Goal: Task Accomplishment & Management: Complete application form

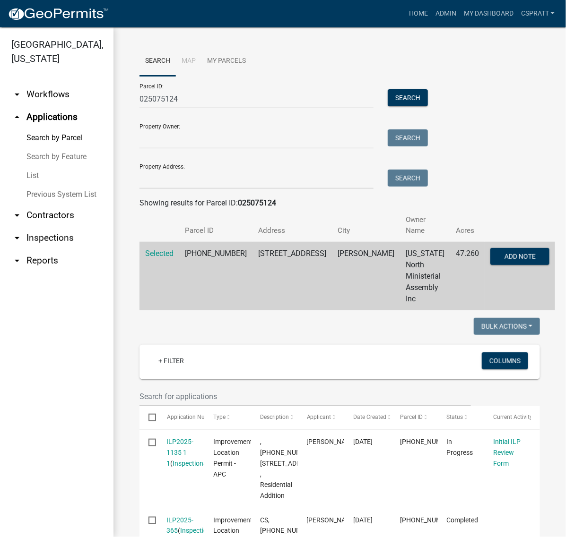
scroll to position [926, 0]
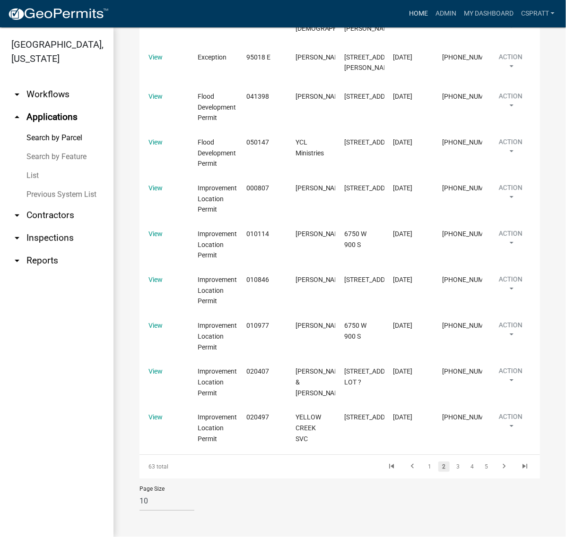
click at [405, 23] on link "Home" at bounding box center [418, 14] width 26 height 18
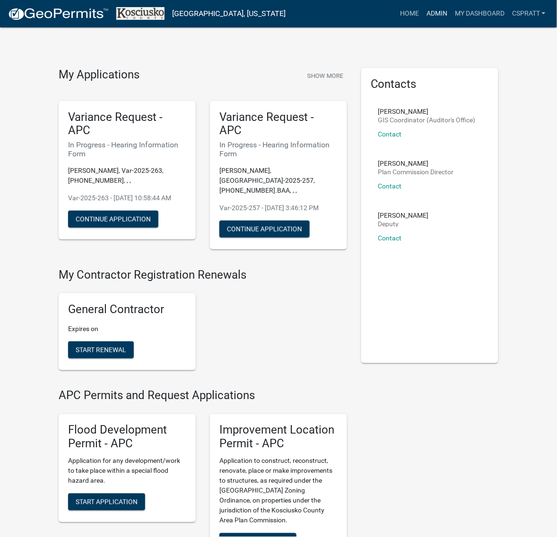
click at [422, 19] on link "Admin" at bounding box center [436, 14] width 28 height 18
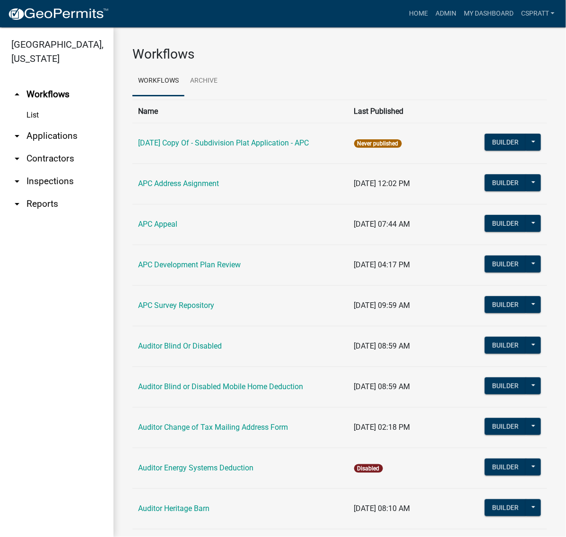
click at [67, 147] on link "arrow_drop_down Applications" at bounding box center [56, 136] width 113 height 23
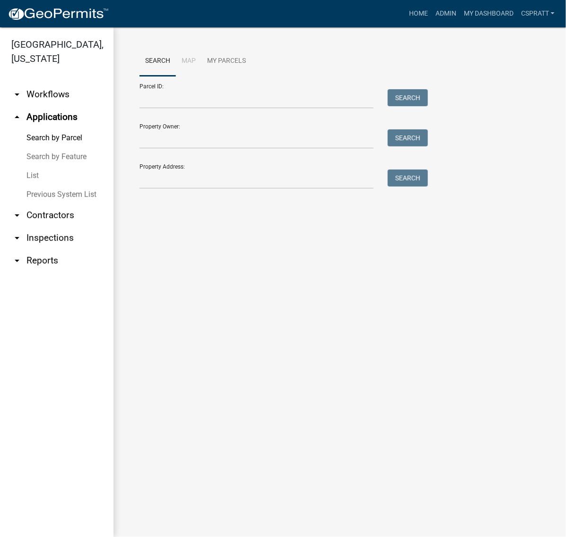
click at [37, 185] on link "List" at bounding box center [56, 175] width 113 height 19
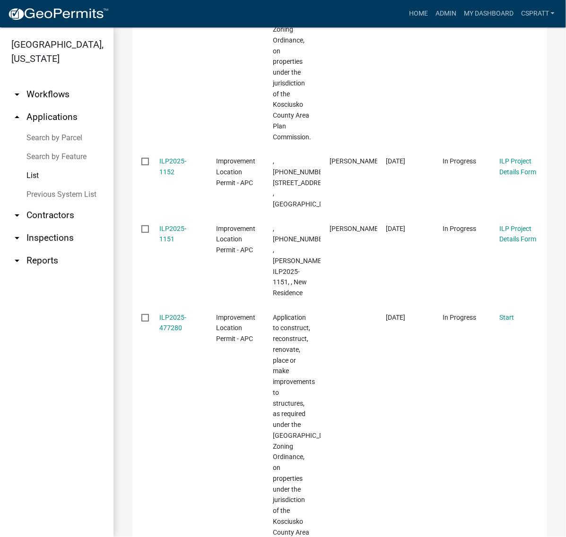
scroll to position [472, 0]
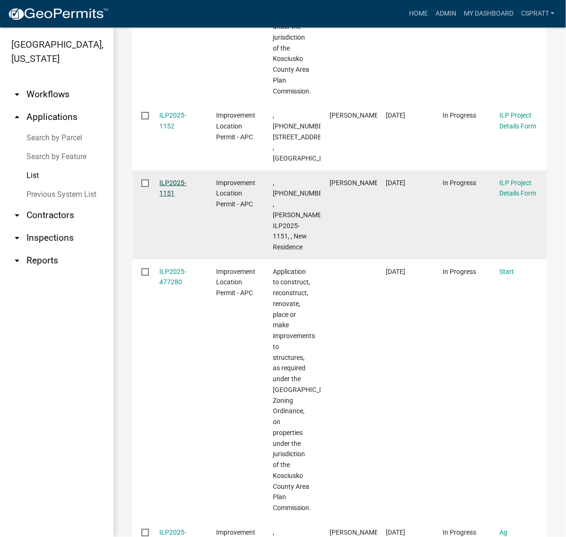
click at [175, 197] on link "ILP2025-1151" at bounding box center [173, 188] width 27 height 18
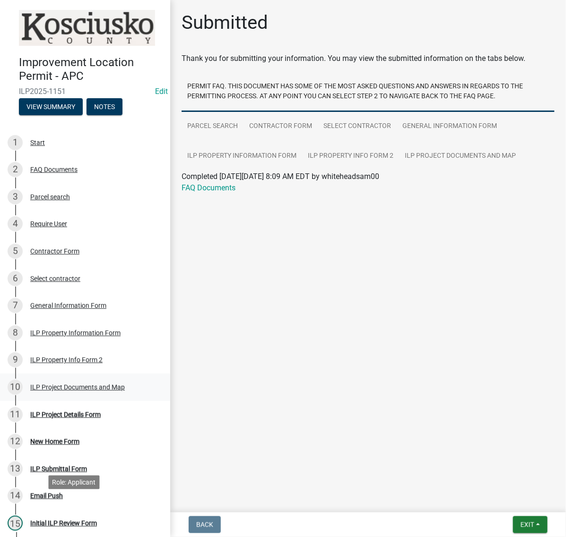
click at [47, 391] on div "ILP Project Documents and Map" at bounding box center [77, 387] width 94 height 7
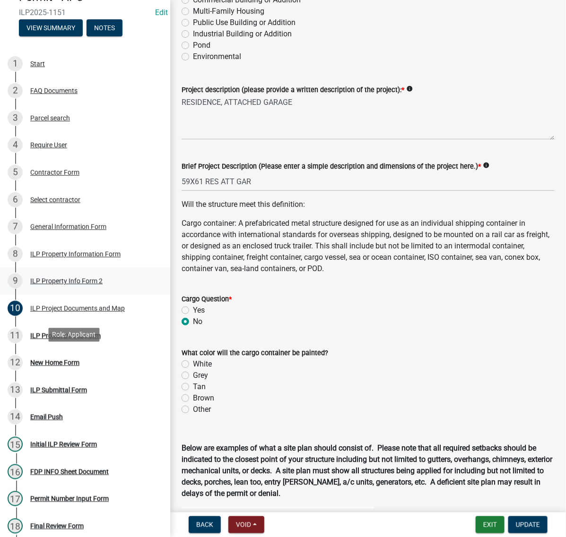
scroll to position [118, 0]
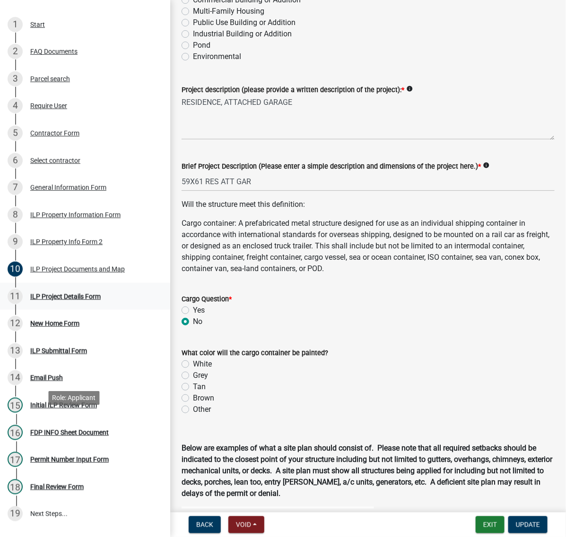
click at [60, 300] on div "ILP Project Details Form" at bounding box center [65, 296] width 70 height 7
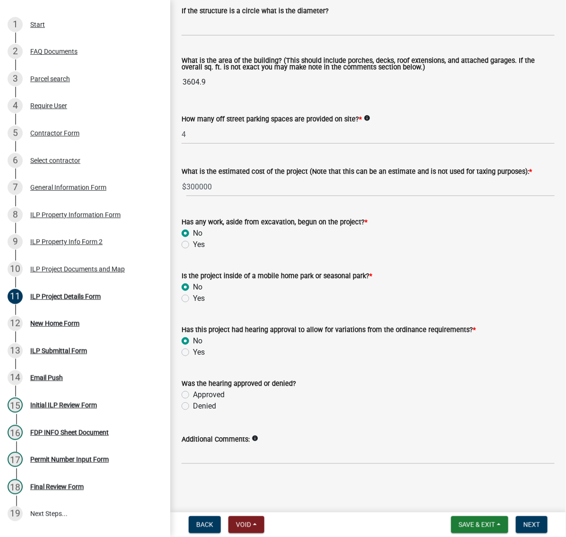
scroll to position [918, 0]
click at [86, 245] on div "ILP Property Info Form 2" at bounding box center [66, 242] width 72 height 7
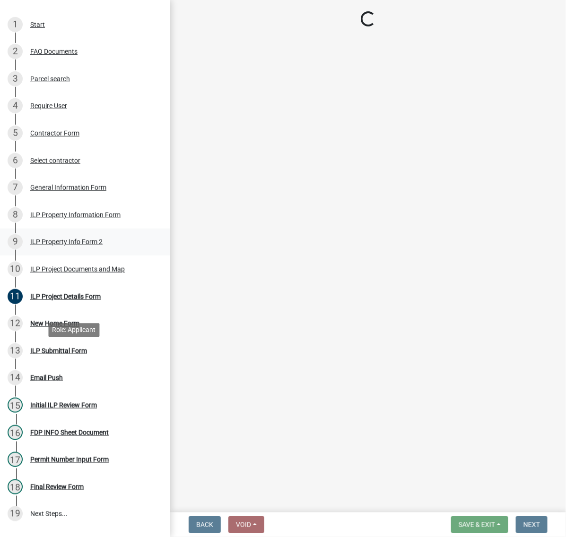
scroll to position [0, 0]
select select "d1e29b26-5d4c-45d9-9a17-32724f9b6679"
select select "1a0df9d1-9b85-4f0f-a9bd-f69fcb724106"
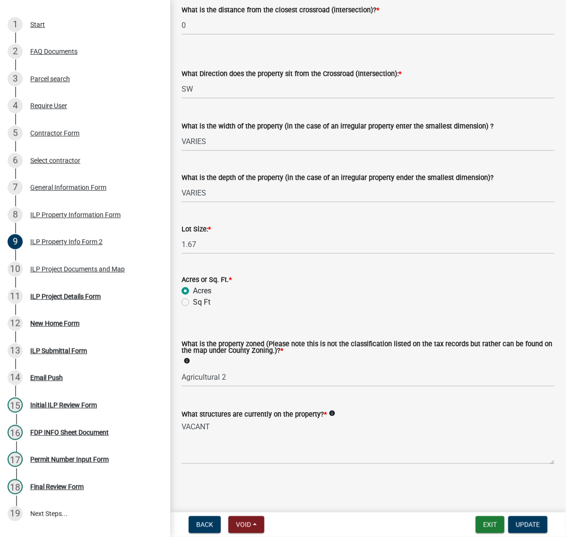
scroll to position [413, 0]
click at [101, 300] on div "ILP Project Details Form" at bounding box center [65, 296] width 70 height 7
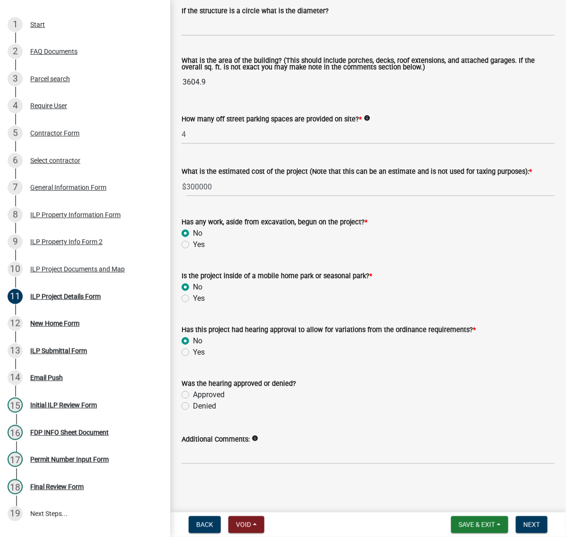
scroll to position [918, 0]
click at [525, 524] on span "Next" at bounding box center [531, 525] width 17 height 8
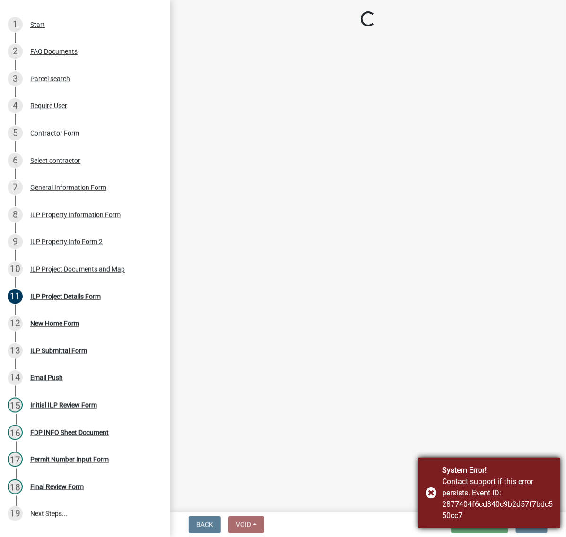
scroll to position [0, 0]
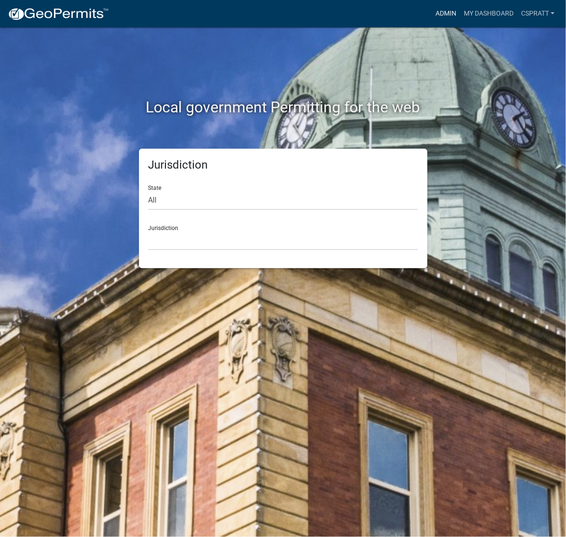
click at [431, 12] on link "Admin" at bounding box center [445, 14] width 28 height 18
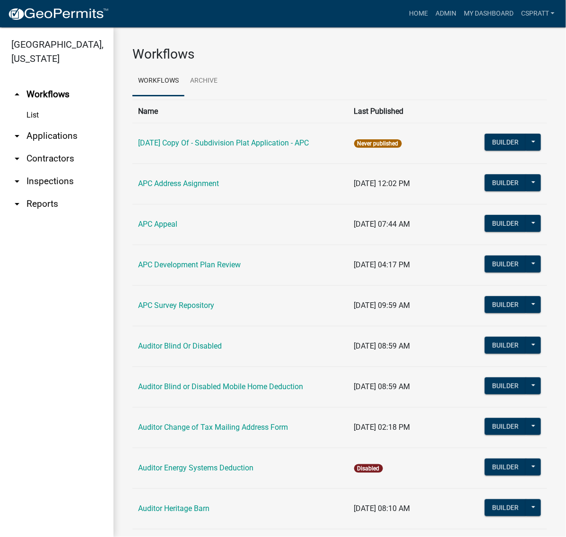
click at [23, 142] on icon "arrow_drop_down" at bounding box center [16, 135] width 11 height 11
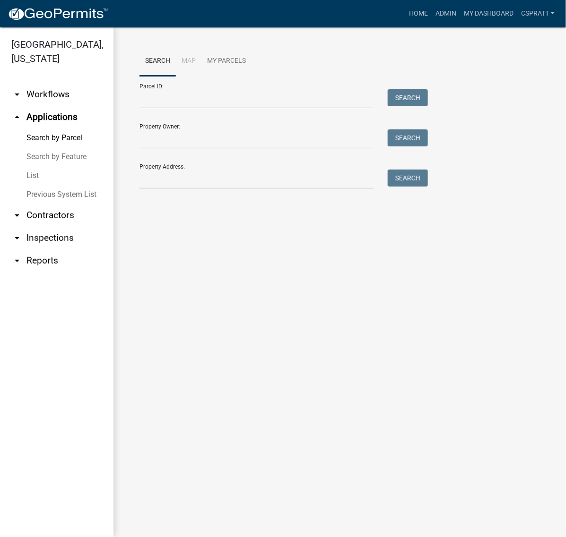
click at [48, 185] on link "List" at bounding box center [56, 175] width 113 height 19
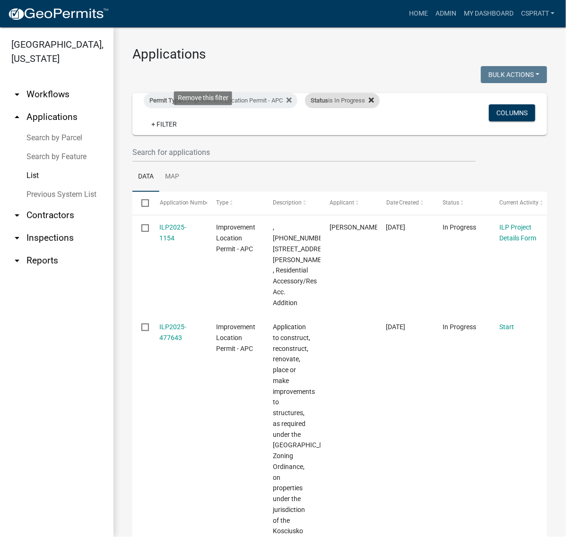
click at [369, 103] on icon at bounding box center [371, 99] width 5 height 5
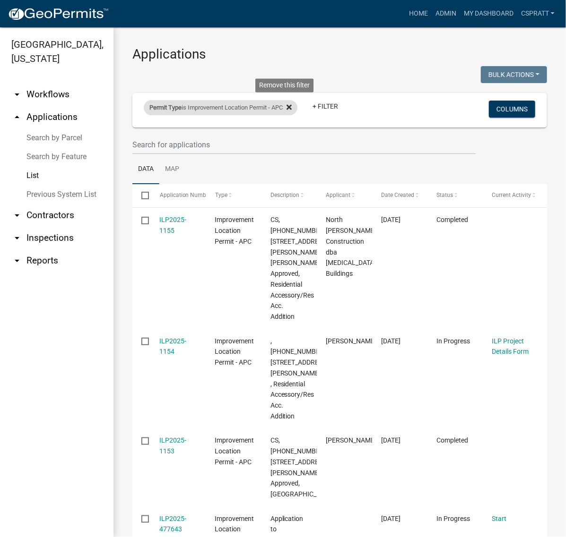
click at [292, 111] on icon at bounding box center [288, 107] width 5 height 8
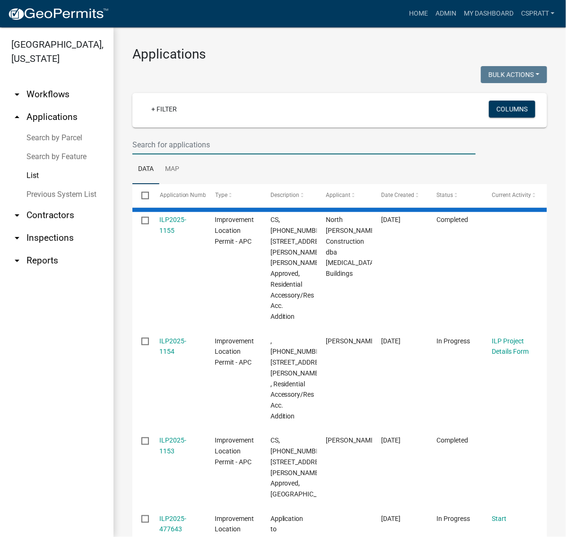
click at [174, 154] on input "text" at bounding box center [303, 144] width 343 height 19
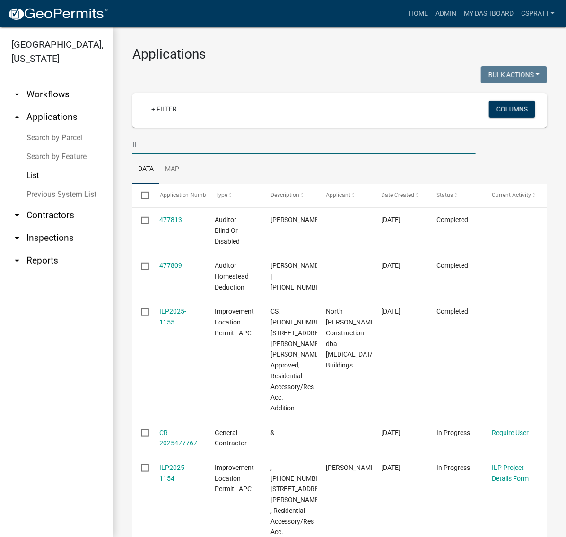
type input "i"
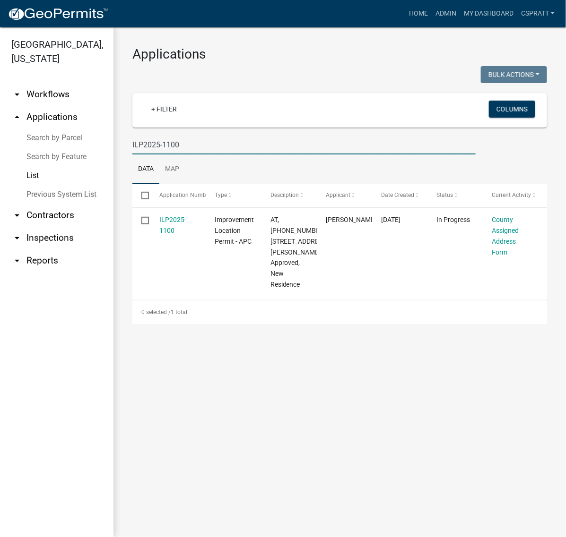
type input "ILP2025-1100"
click at [350, 426] on main "Applications Bulk Actions Void Expire Lock Withdraw + Filter Columns ILP2025-11…" at bounding box center [339, 282] width 452 height 510
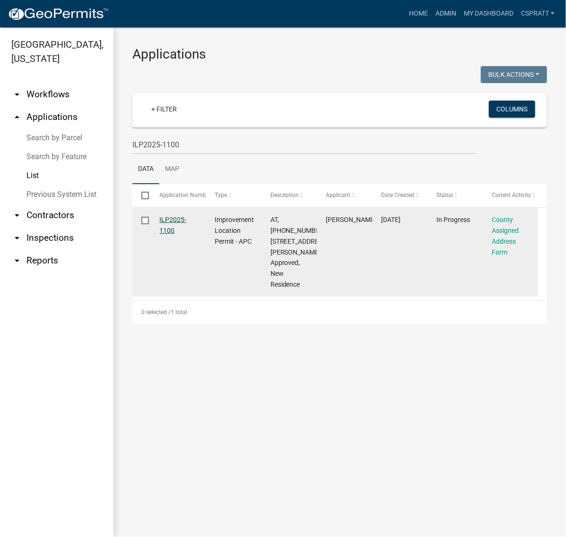
click at [176, 234] on link "ILP2025-1100" at bounding box center [173, 225] width 27 height 18
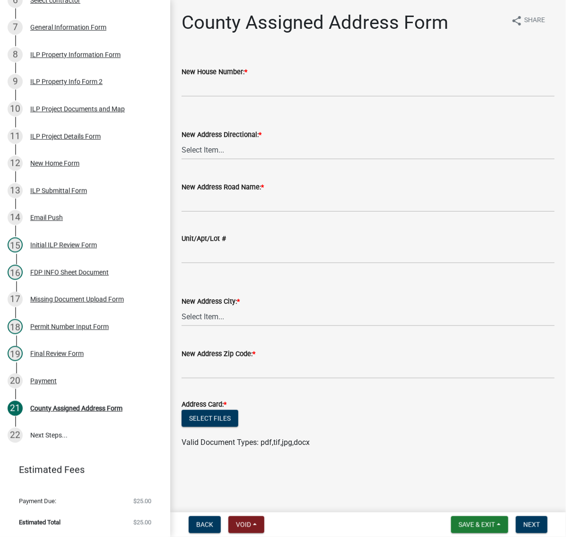
scroll to position [532, 0]
click at [51, 378] on div "Payment" at bounding box center [43, 381] width 26 height 7
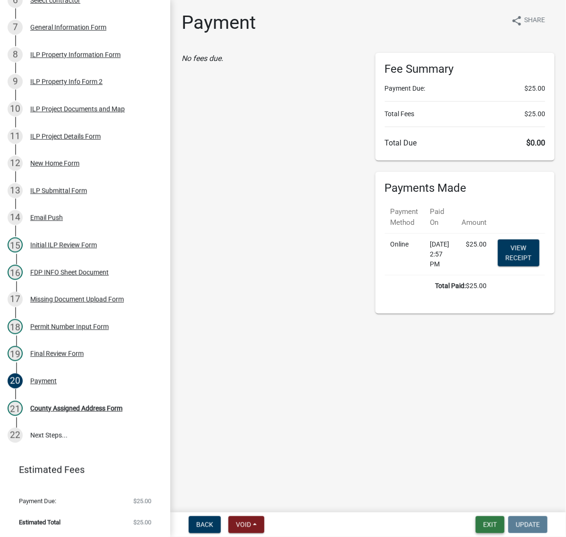
click at [475, 516] on button "Exit" at bounding box center [489, 524] width 29 height 17
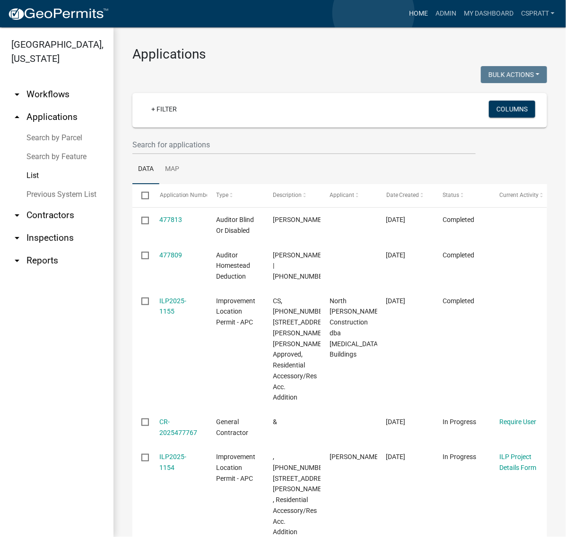
click at [405, 13] on link "Home" at bounding box center [418, 14] width 26 height 18
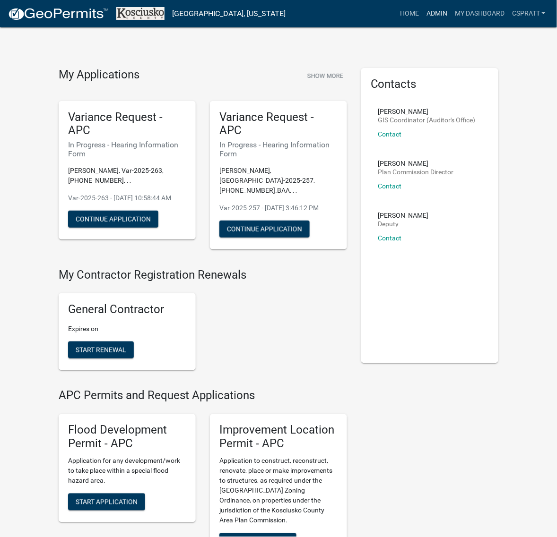
click at [422, 16] on link "Admin" at bounding box center [436, 14] width 28 height 18
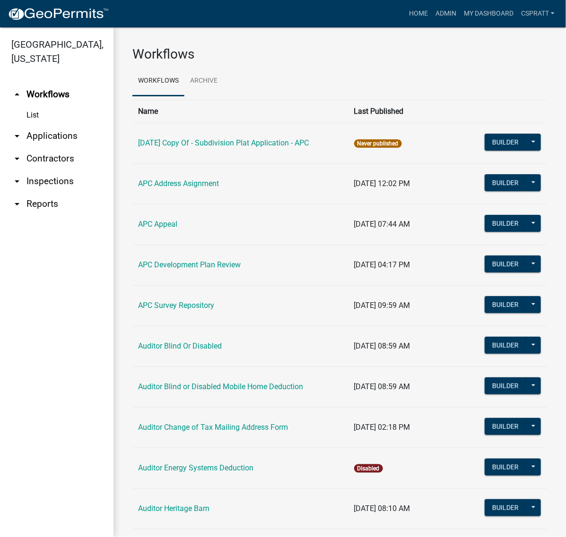
click at [50, 147] on link "arrow_drop_down Applications" at bounding box center [56, 136] width 113 height 23
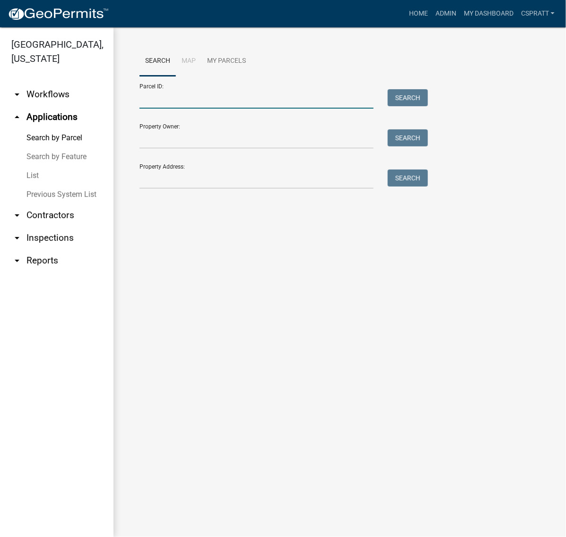
click at [155, 108] on input "Parcel ID:" at bounding box center [256, 98] width 234 height 19
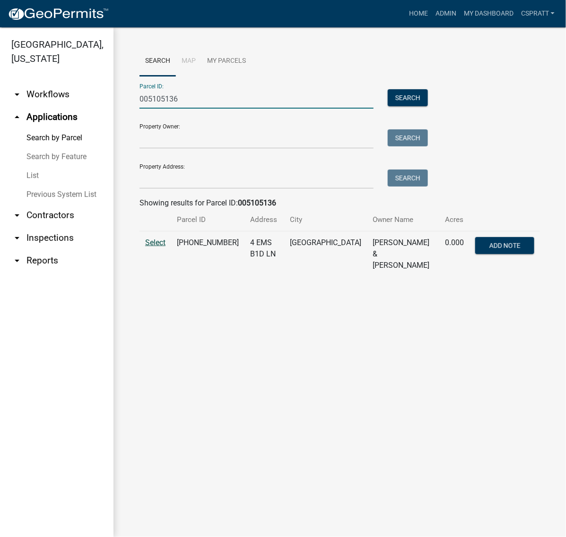
type input "005105136"
click at [150, 247] on span "Select" at bounding box center [155, 242] width 20 height 9
